Goal: Task Accomplishment & Management: Manage account settings

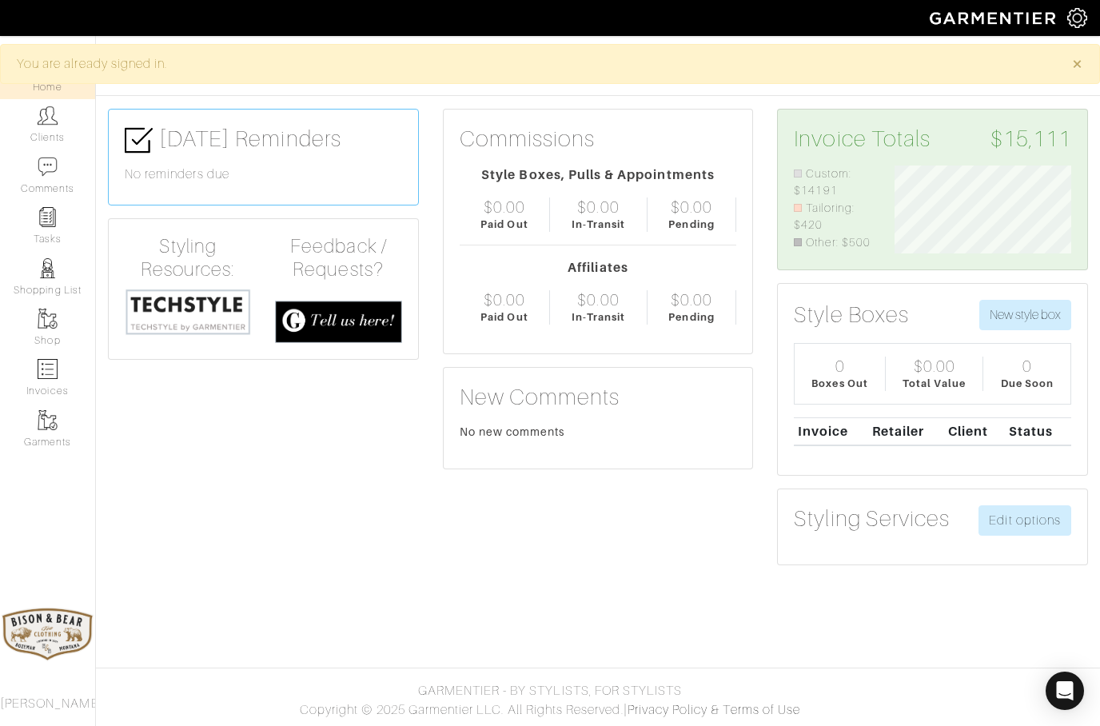
scroll to position [88, 201]
click at [44, 124] on img at bounding box center [48, 115] width 20 height 20
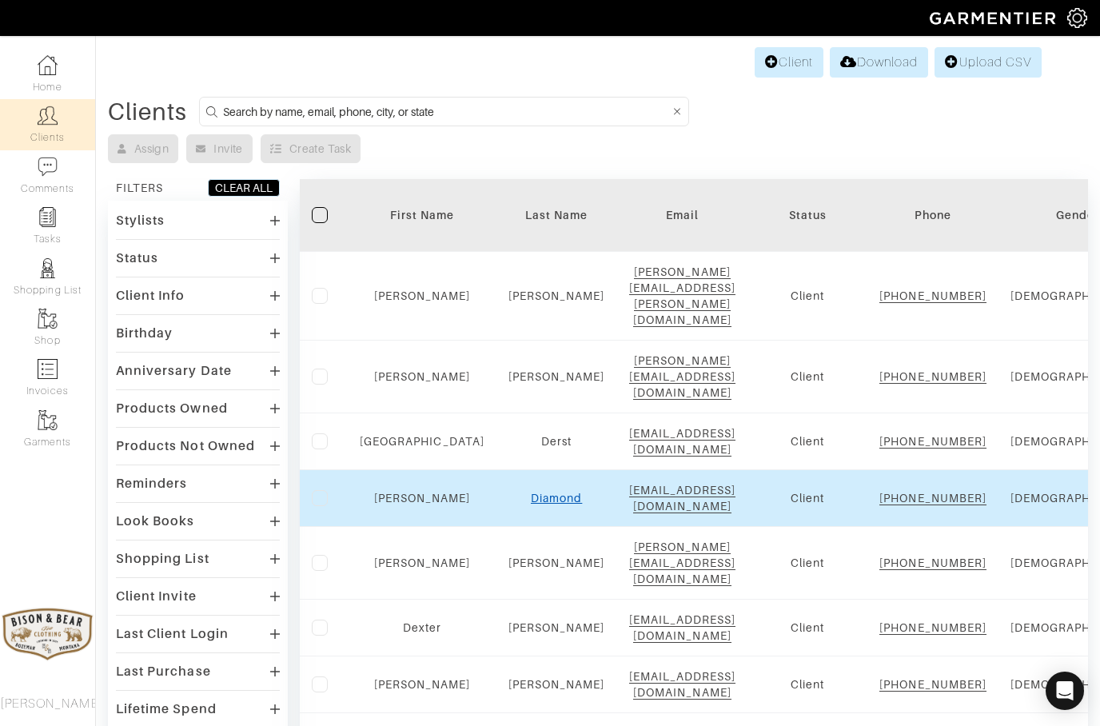
click at [531, 504] on link "Diamond" at bounding box center [556, 497] width 51 height 13
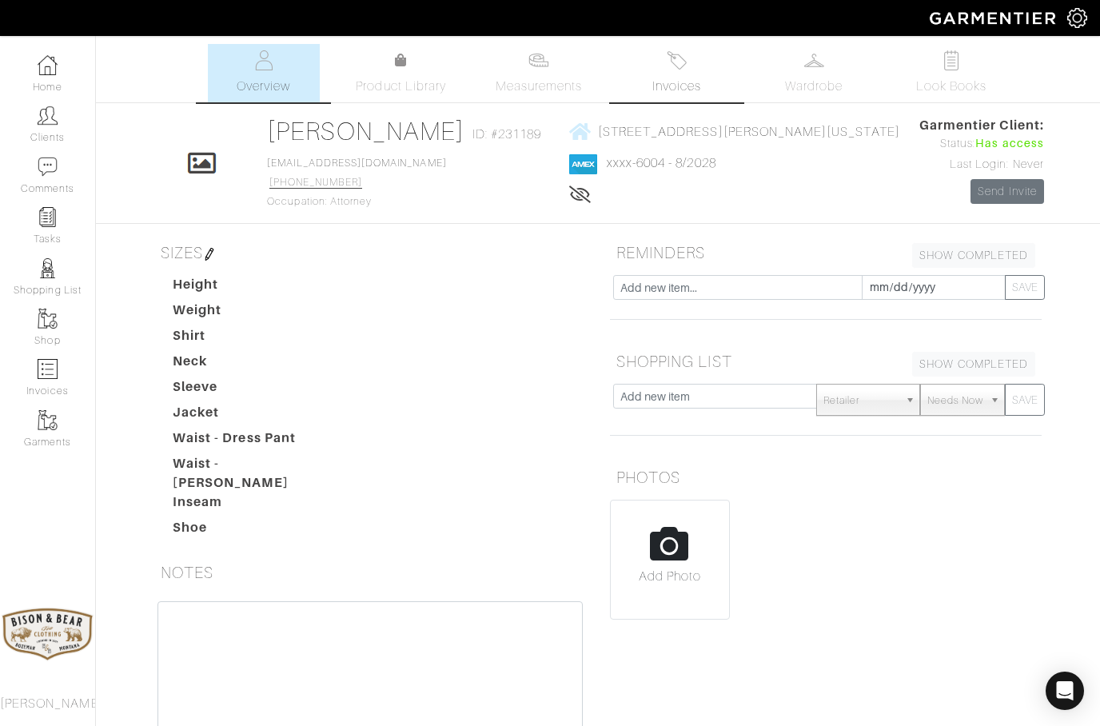
click at [686, 70] on img at bounding box center [676, 60] width 20 height 20
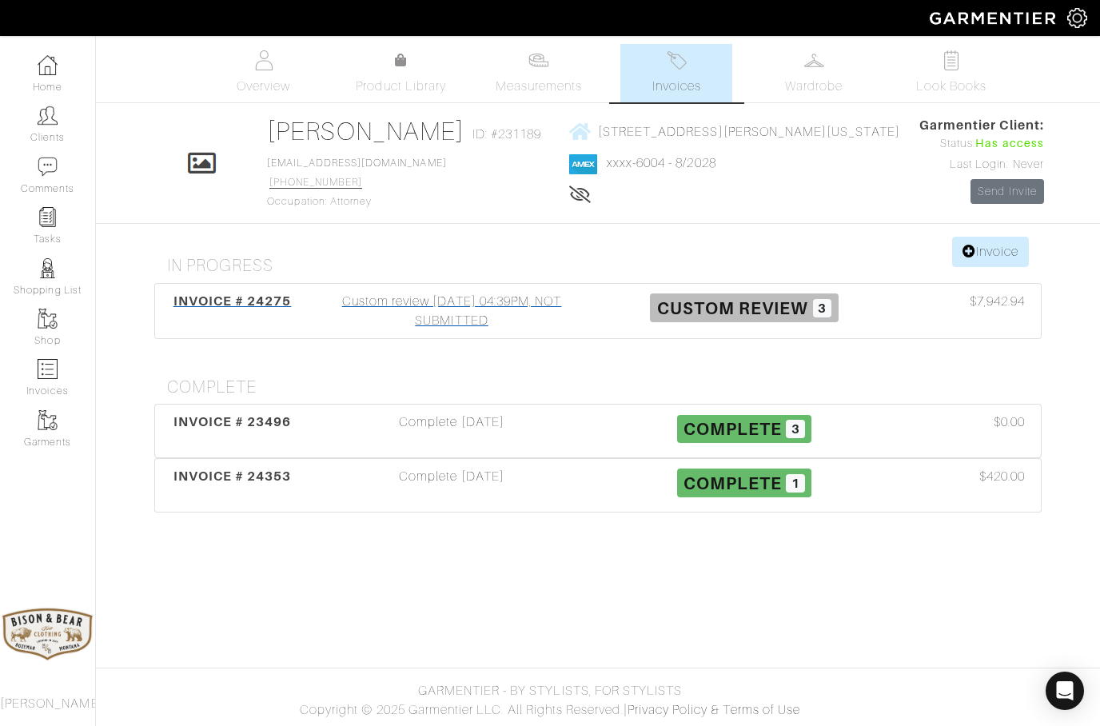
click at [450, 308] on div "Custom review 08/05/25 04:39PM, NOT SUBMITTED" at bounding box center [451, 311] width 292 height 38
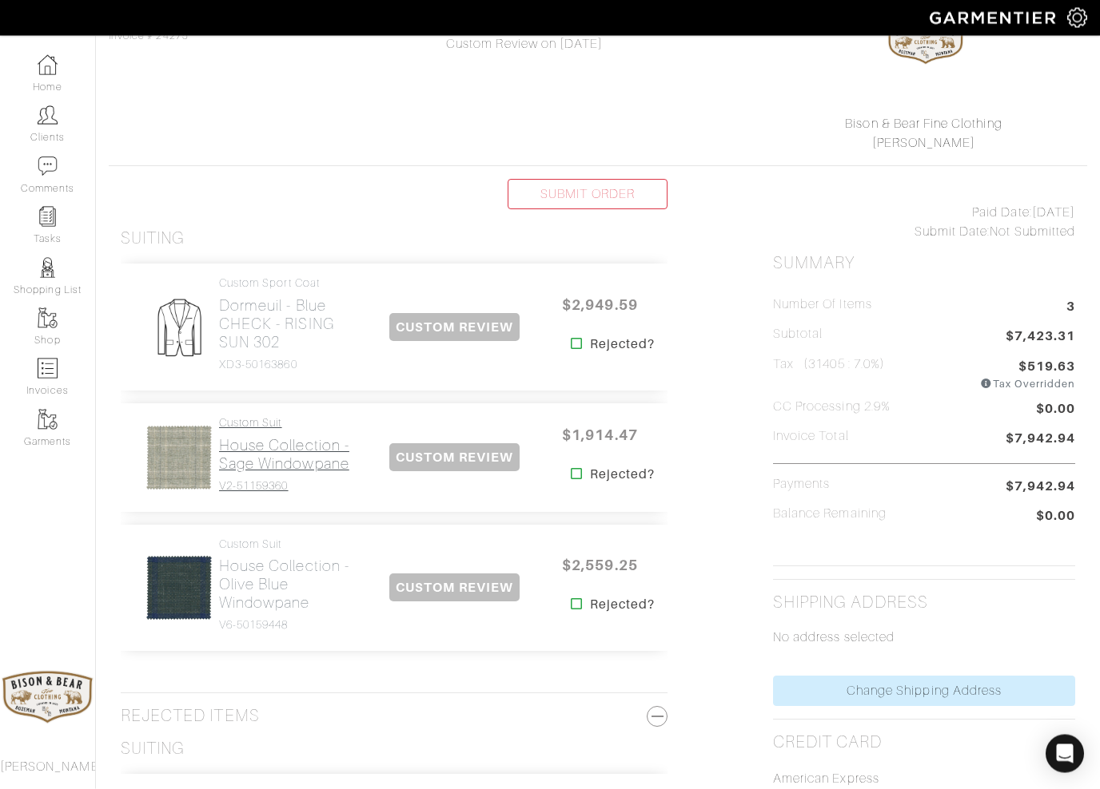
click at [268, 455] on h2 "House Collection - Sage Windowpane" at bounding box center [291, 455] width 145 height 37
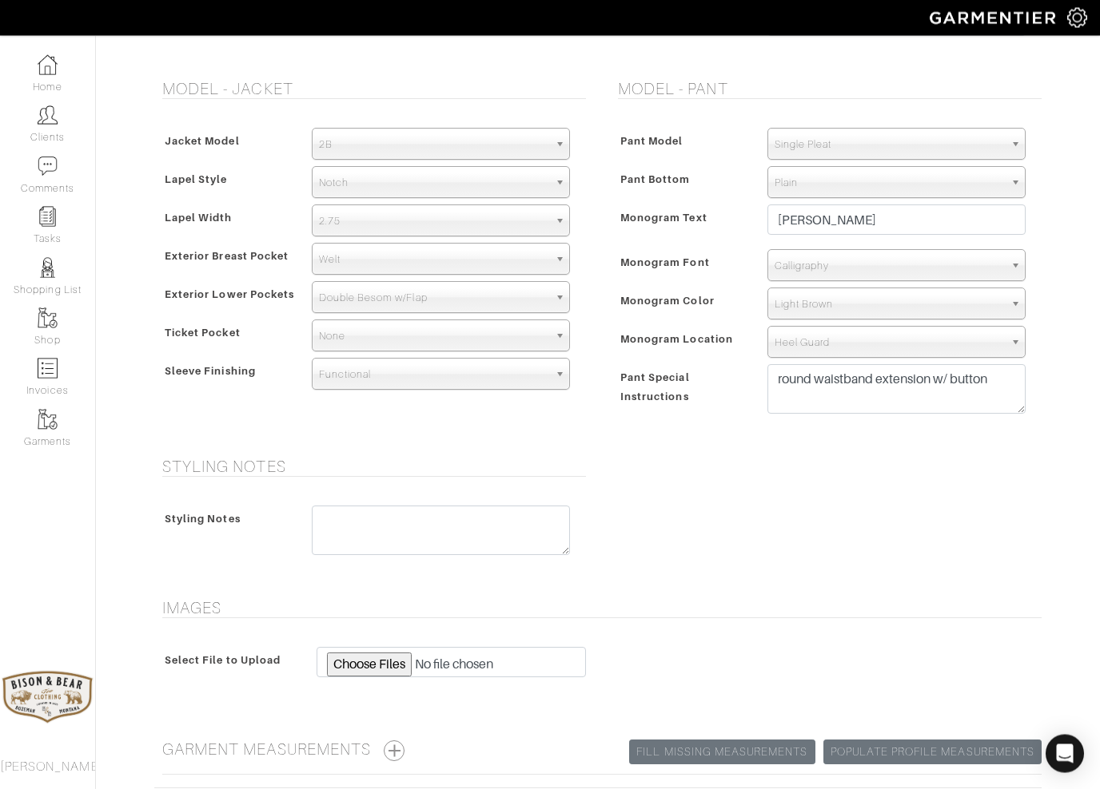
scroll to position [972, 0]
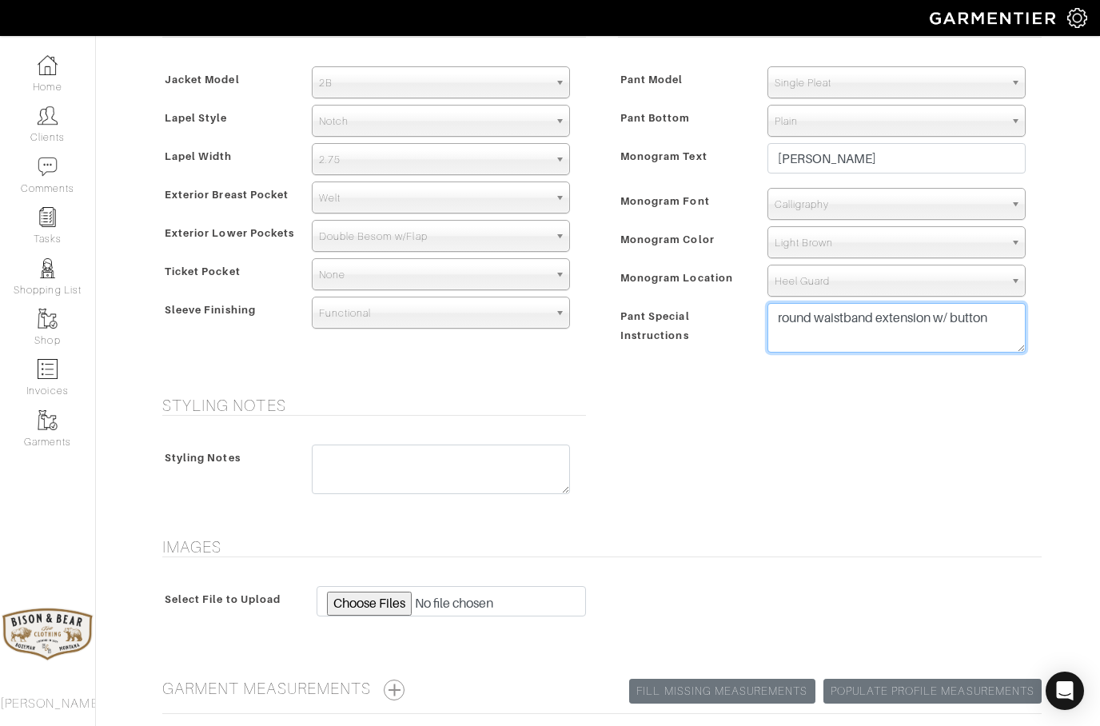
click at [982, 337] on textarea "round waistband extension w/ button" at bounding box center [896, 328] width 258 height 50
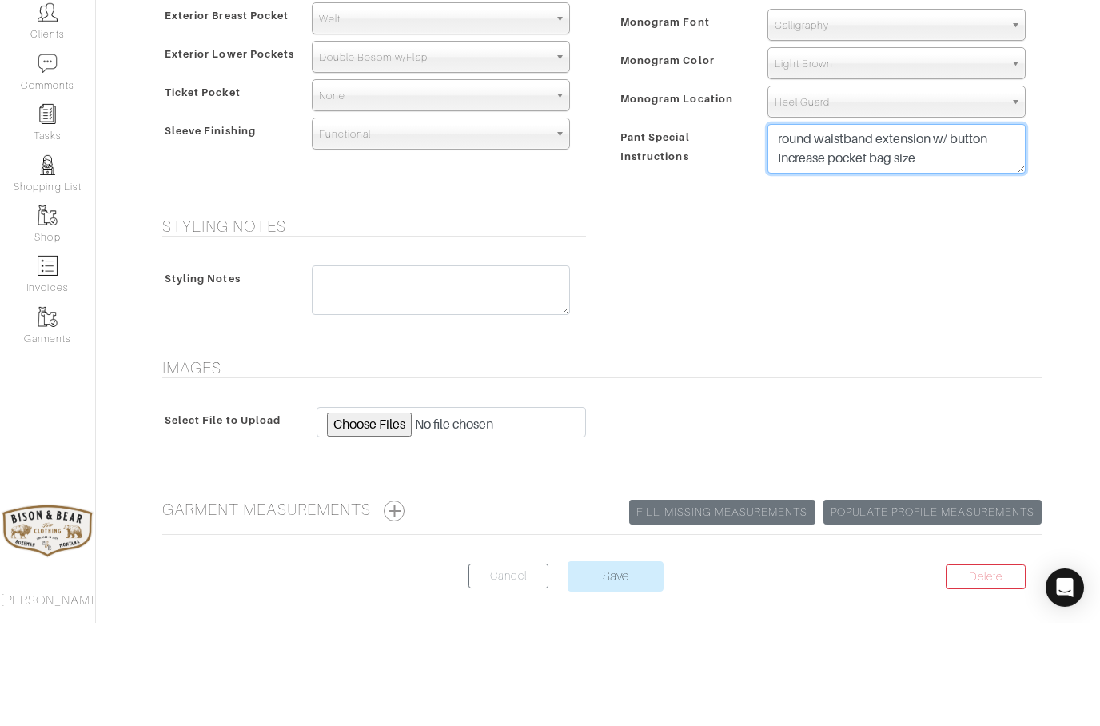
scroll to position [1112, 0]
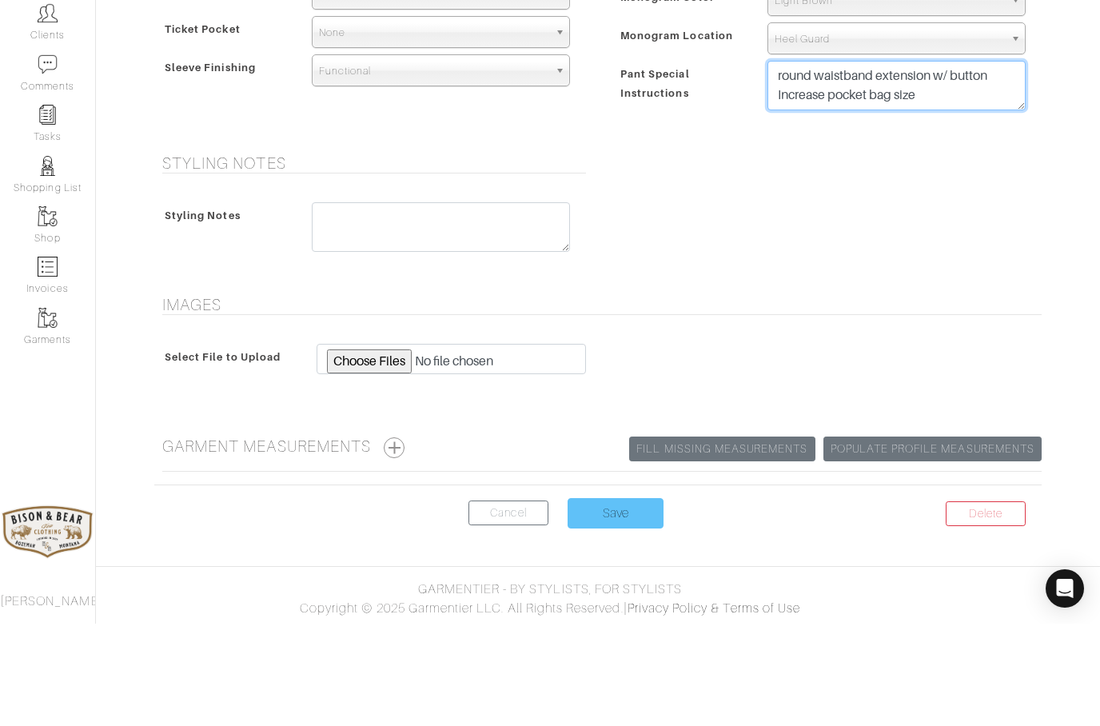
type textarea "round waistband extension w/ button Increase pocket bag size"
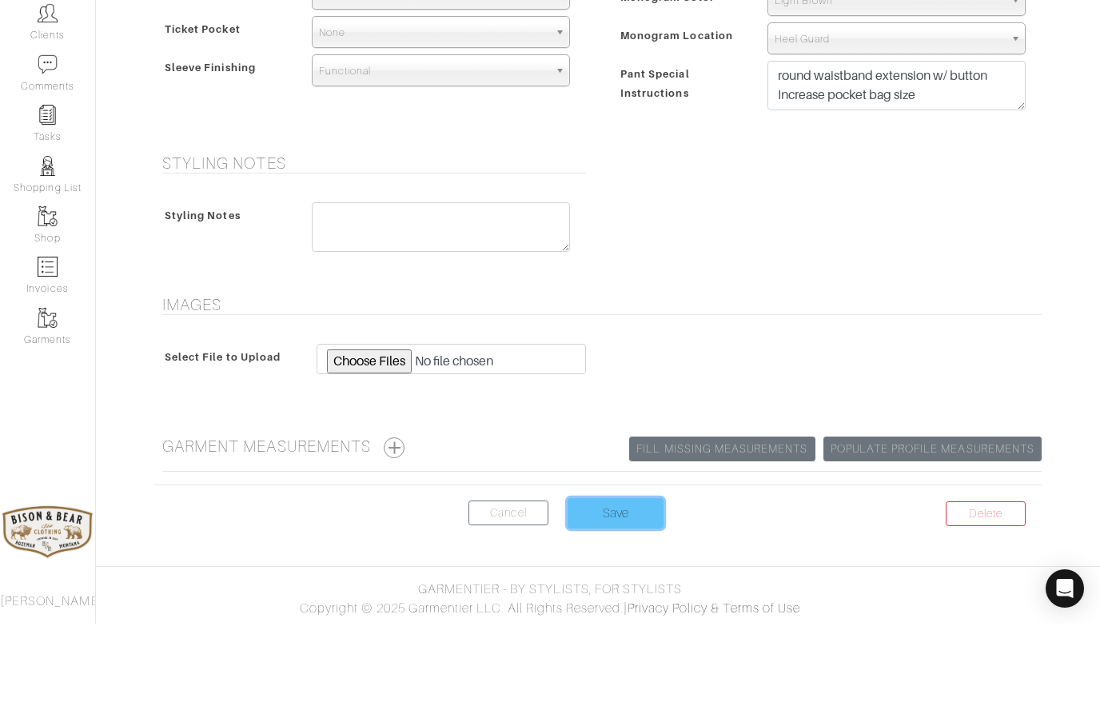
click at [614, 600] on input "Save" at bounding box center [615, 615] width 96 height 30
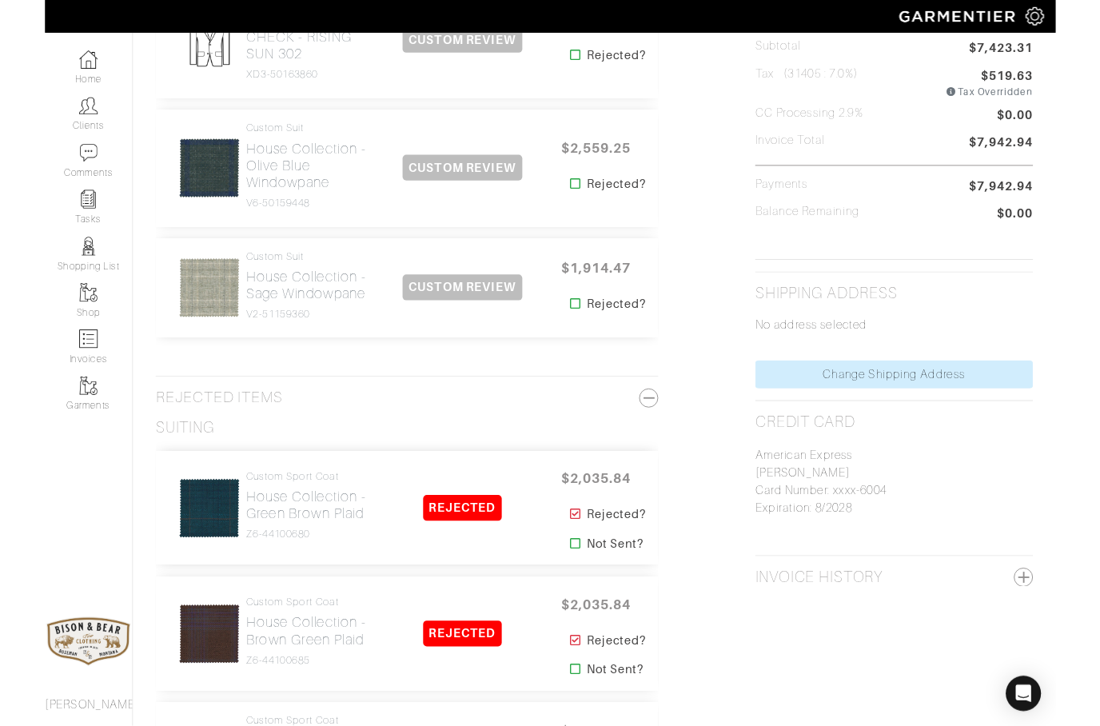
scroll to position [532, 0]
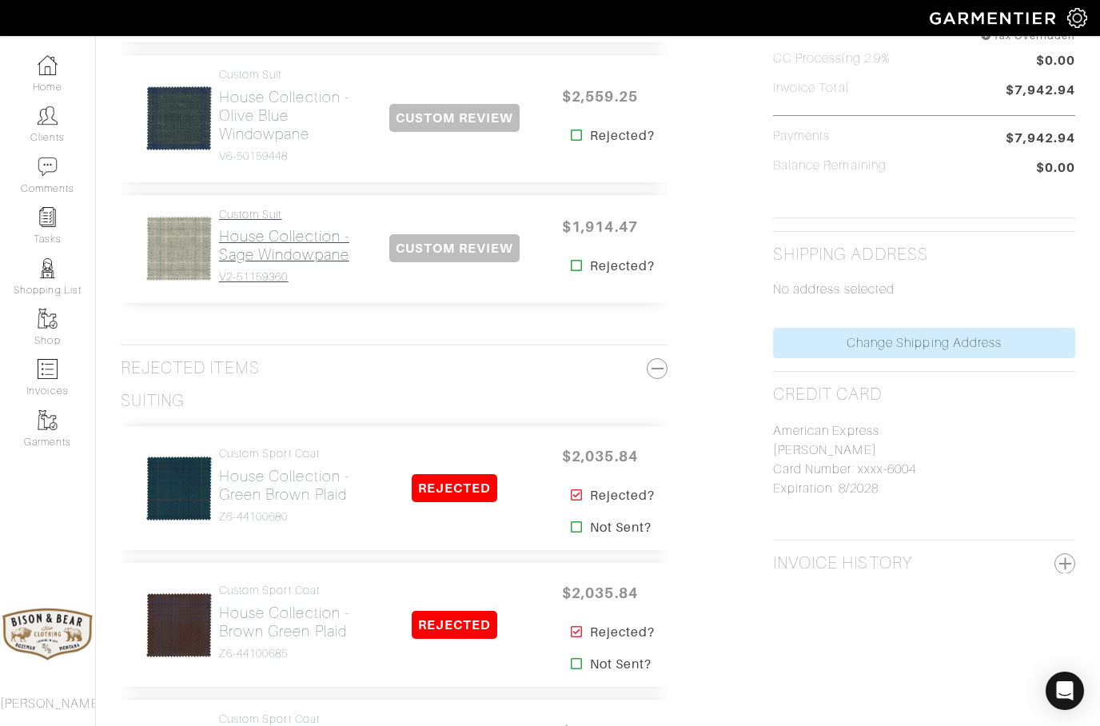
click at [260, 242] on h2 "House Collection - Sage Windowpane" at bounding box center [291, 245] width 145 height 37
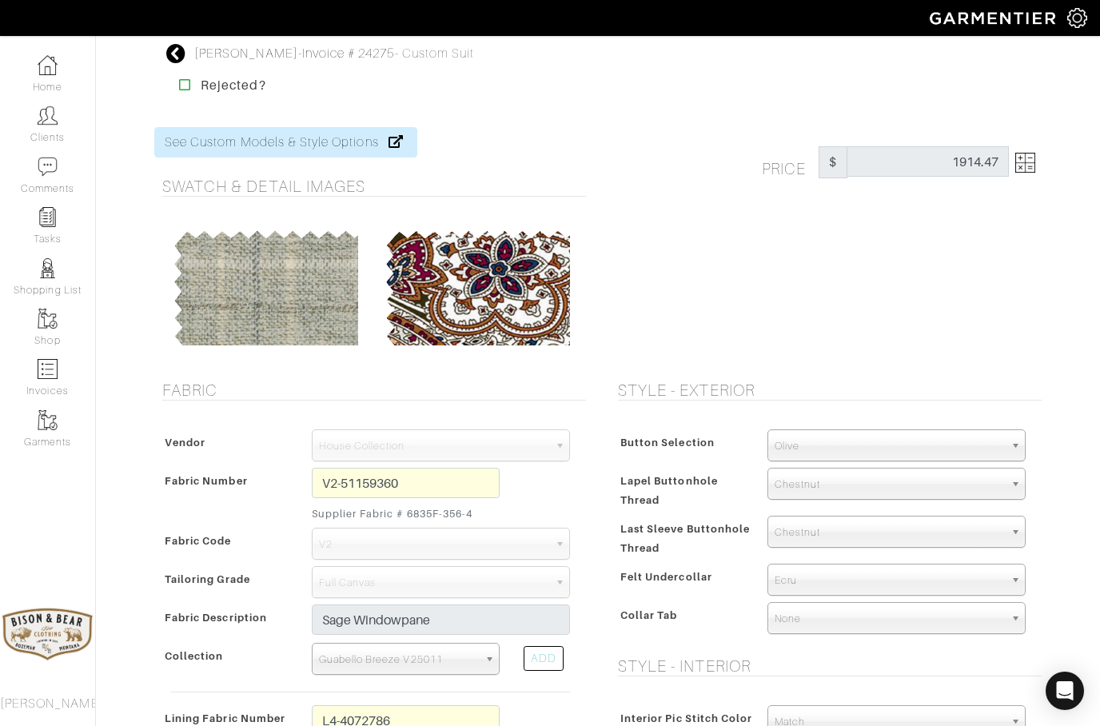
click at [184, 60] on icon at bounding box center [176, 53] width 20 height 19
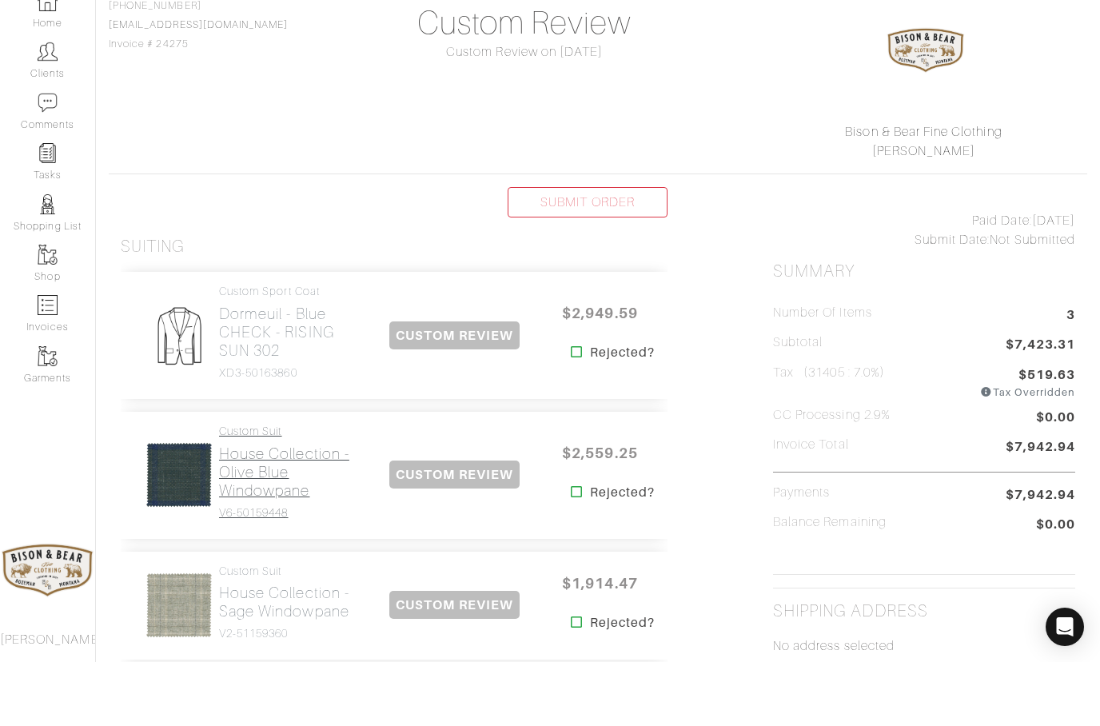
click at [257, 508] on h2 "House Collection - Olive Blue Windowpane" at bounding box center [291, 535] width 145 height 55
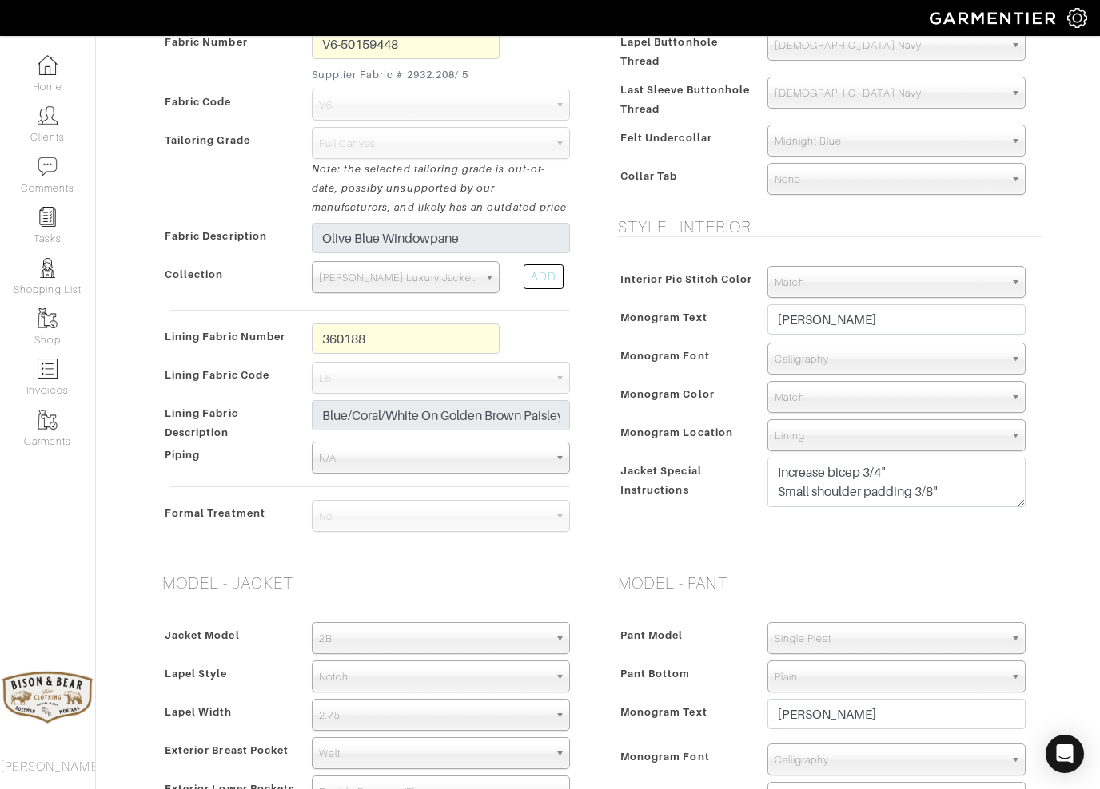
scroll to position [439, 0]
click at [971, 496] on textarea "Increase bicep 3/4" Small shoulder padding 3/8" Jacket Front Shape: Close 1/4 M…" at bounding box center [896, 482] width 258 height 50
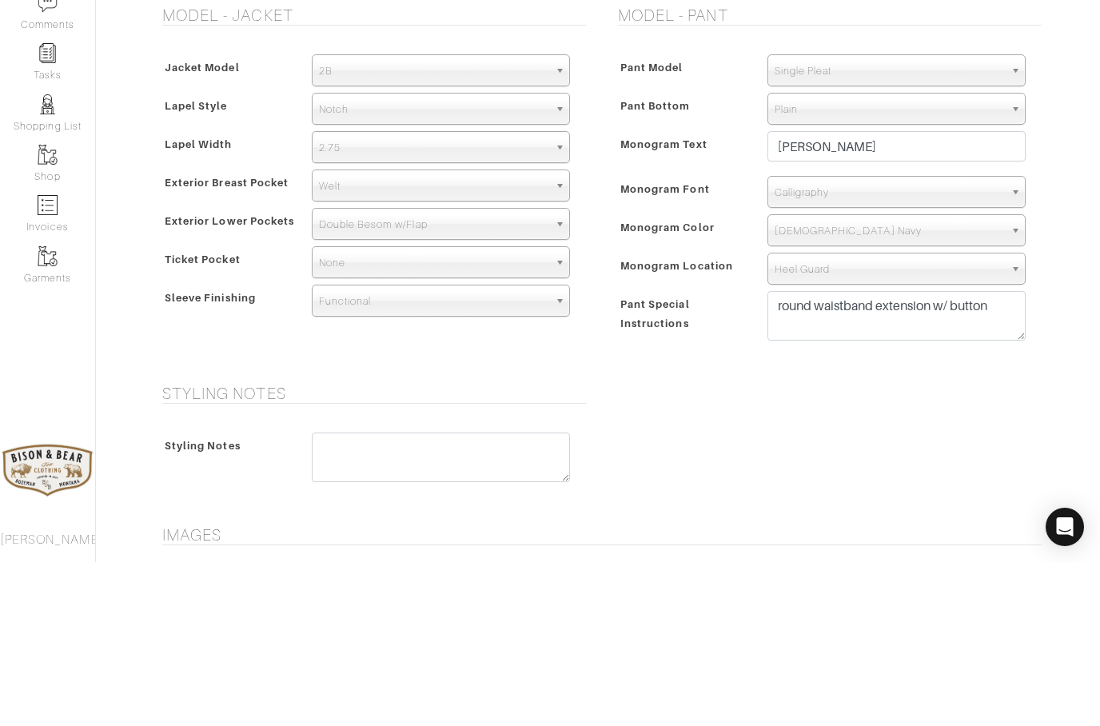
scroll to position [905, 0]
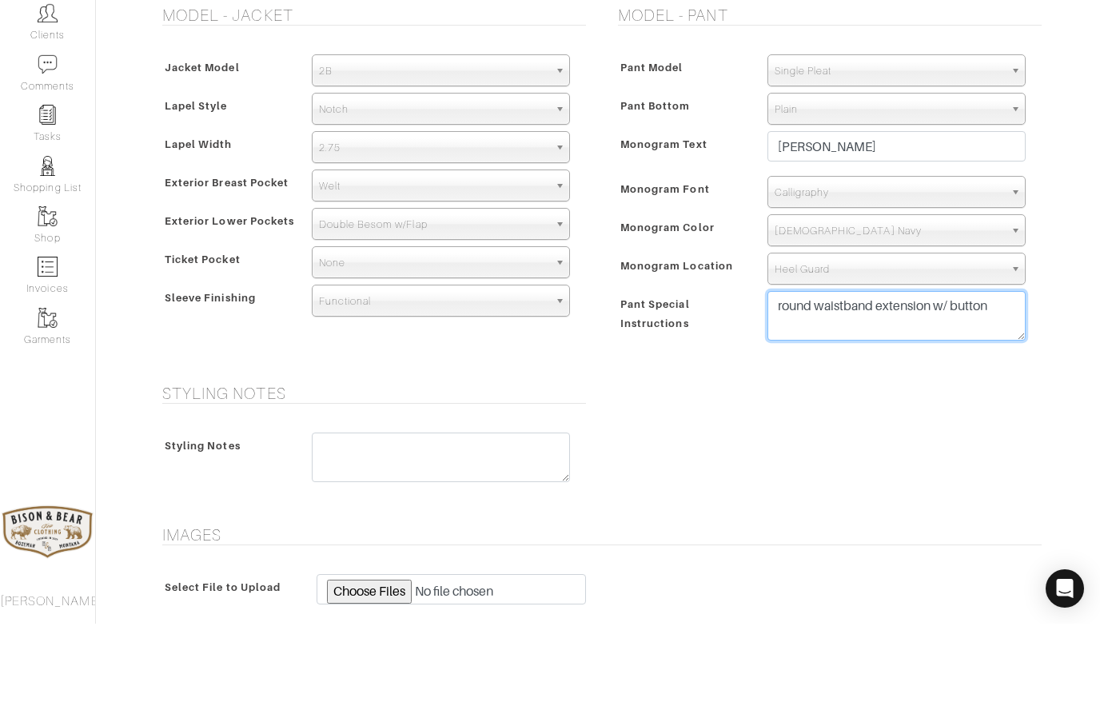
click at [1016, 393] on textarea "round waistband extension w/ button" at bounding box center [896, 418] width 258 height 50
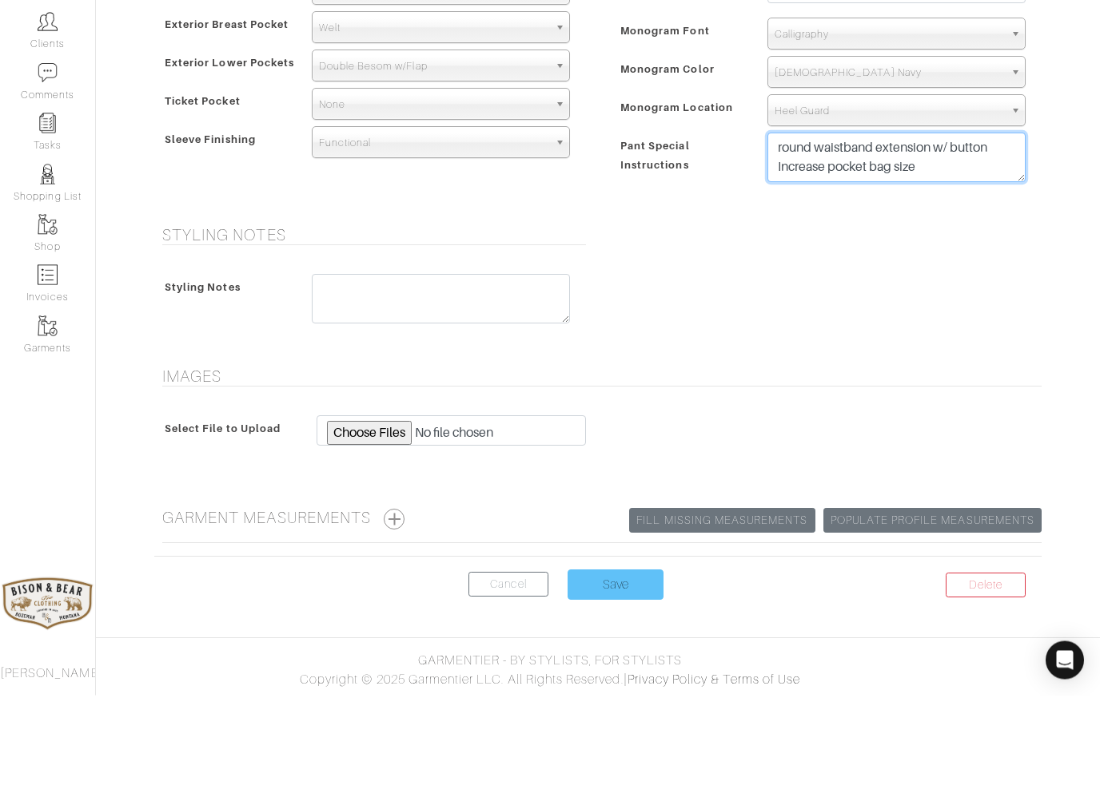
type textarea "round waistband extension w/ button Increase pocket bag size"
click at [614, 664] on input "Save" at bounding box center [615, 679] width 96 height 30
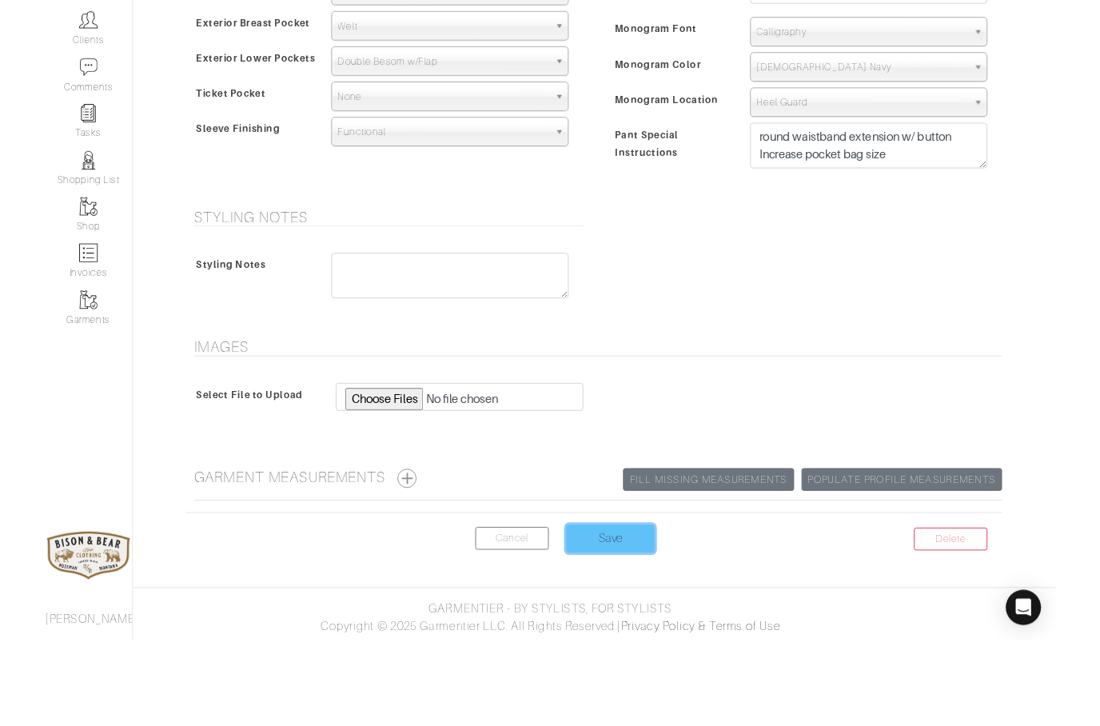
scroll to position [1135, 0]
